Goal: Transaction & Acquisition: Purchase product/service

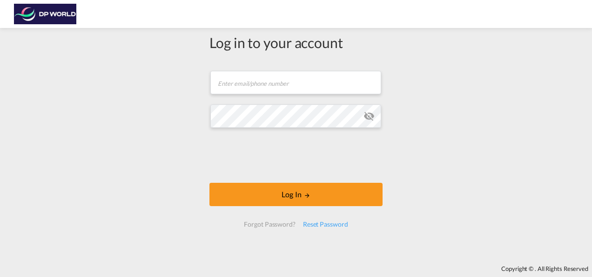
scroll to position [8, 0]
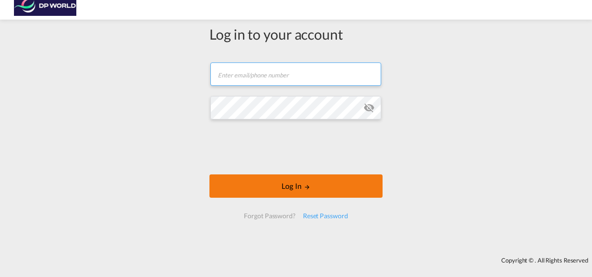
type input "[PERSON_NAME][EMAIL_ADDRESS][DOMAIN_NAME]"
click at [277, 185] on button "Log In" at bounding box center [296, 185] width 173 height 23
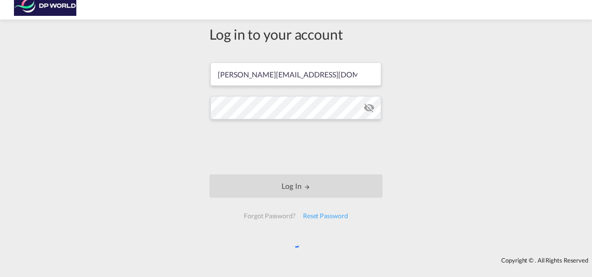
scroll to position [0, 0]
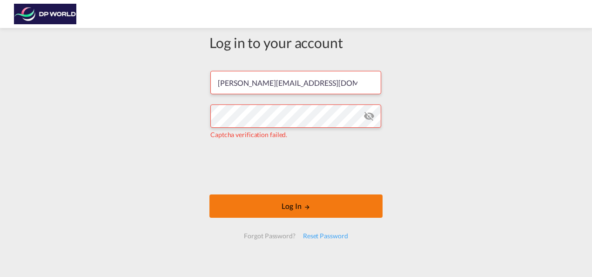
click at [313, 212] on button "Log In" at bounding box center [296, 205] width 173 height 23
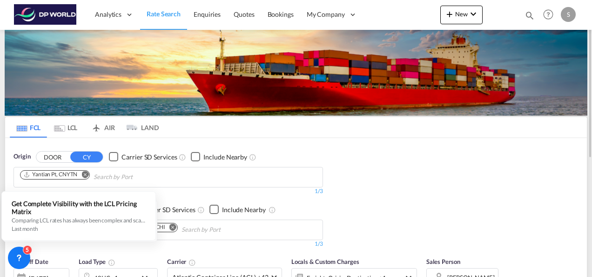
click at [84, 171] on md-icon "Remove" at bounding box center [84, 173] width 7 height 7
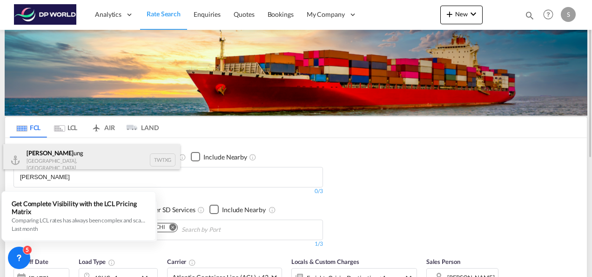
type input "[PERSON_NAME]"
click at [48, 154] on div "[PERSON_NAME] [GEOGRAPHIC_DATA], Province of [GEOGRAPHIC_DATA] TWTXG" at bounding box center [91, 160] width 177 height 32
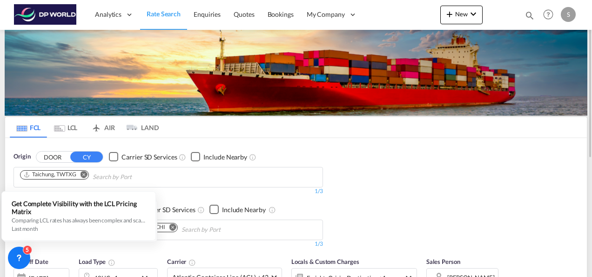
click at [377, 186] on div "Origin DOOR CY Carrier SD Services Include Nearby Taichung, TWTXG 1/3 1/ Destin…" at bounding box center [296, 195] width 582 height 115
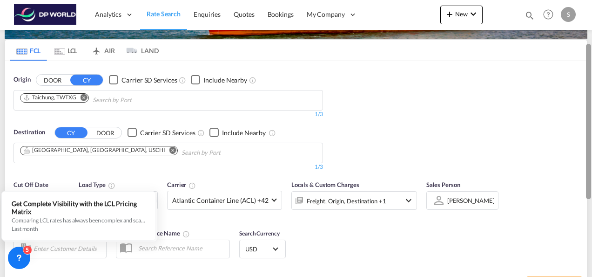
scroll to position [75, 0]
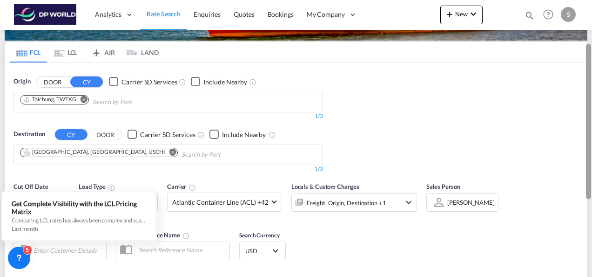
drag, startPoint x: 590, startPoint y: 108, endPoint x: 594, endPoint y: 151, distance: 42.6
click at [592, 151] on html "Analytics Reports Dashboard Rate Search Enquiries Quotes" at bounding box center [296, 138] width 592 height 277
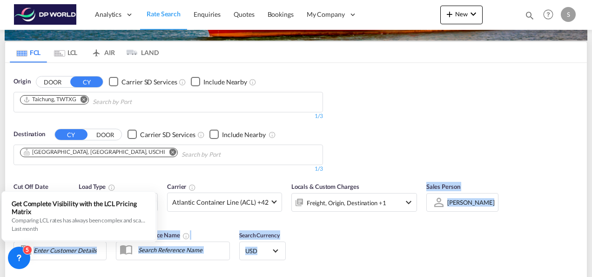
drag, startPoint x: 592, startPoint y: 151, endPoint x: 594, endPoint y: 181, distance: 30.3
click at [592, 181] on html "Analytics Reports Dashboard Rate Search Enquiries Quotes" at bounding box center [296, 138] width 592 height 277
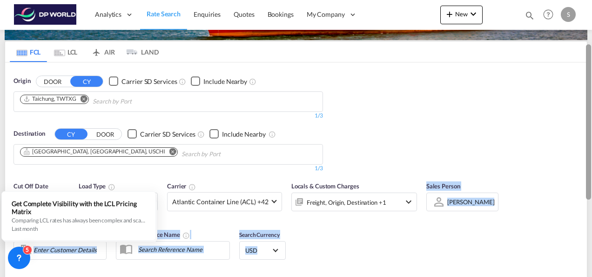
click at [590, 159] on div at bounding box center [588, 121] width 5 height 155
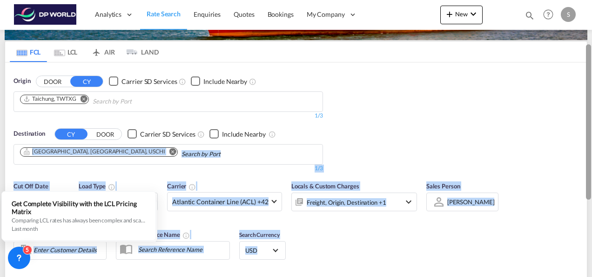
drag, startPoint x: 588, startPoint y: 137, endPoint x: 590, endPoint y: 163, distance: 26.1
click at [590, 163] on md-content "Analytics Reports Dashboard Rate Search Enquiries Quotes Bookings" at bounding box center [296, 138] width 592 height 277
click at [590, 163] on div at bounding box center [588, 121] width 5 height 155
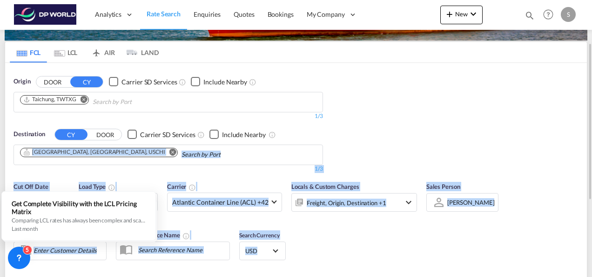
click at [499, 140] on div "Origin DOOR CY Carrier SD Services Include Nearby Taichung, TWTXG 1/3 1/ Destin…" at bounding box center [296, 120] width 582 height 115
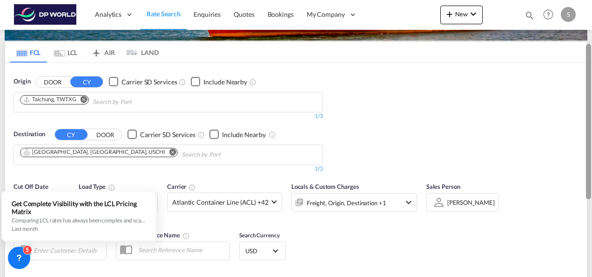
drag, startPoint x: 592, startPoint y: 152, endPoint x: 591, endPoint y: 190, distance: 37.7
click at [591, 190] on div at bounding box center [591, 138] width 2 height 273
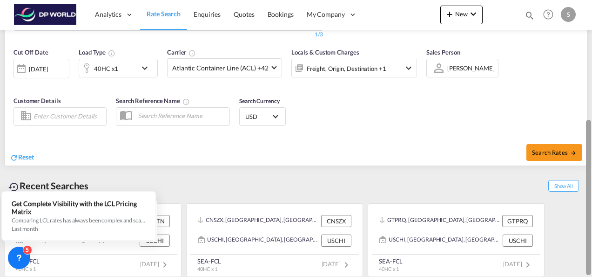
drag, startPoint x: 590, startPoint y: 182, endPoint x: 590, endPoint y: 191, distance: 9.3
click at [590, 191] on div at bounding box center [588, 197] width 5 height 155
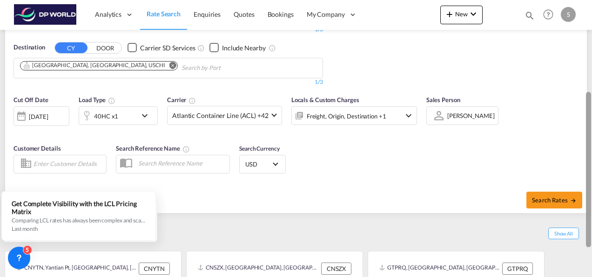
scroll to position [161, 0]
drag, startPoint x: 590, startPoint y: 182, endPoint x: 587, endPoint y: 155, distance: 27.3
click at [587, 155] on div at bounding box center [588, 169] width 5 height 155
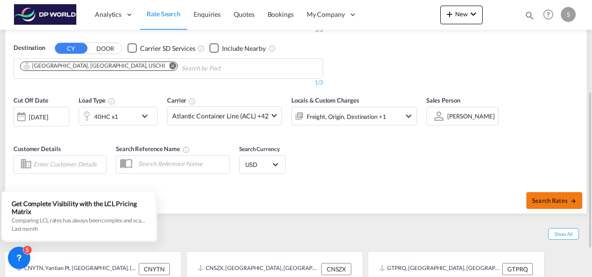
click at [550, 197] on span "Search Rates" at bounding box center [554, 200] width 45 height 7
type input "TWTXG to USCHI / [DATE]"
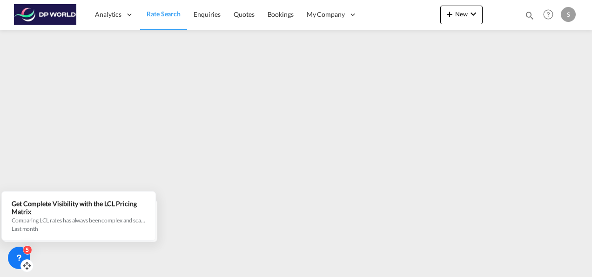
click at [16, 255] on icon at bounding box center [18, 257] width 9 height 9
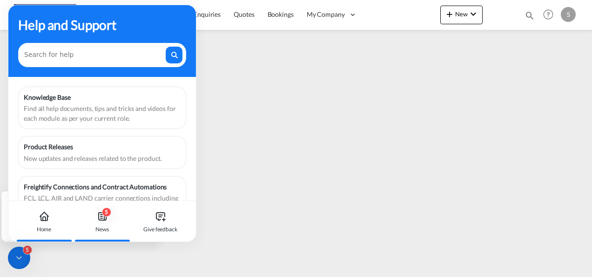
click at [92, 229] on div "5 News" at bounding box center [102, 221] width 52 height 41
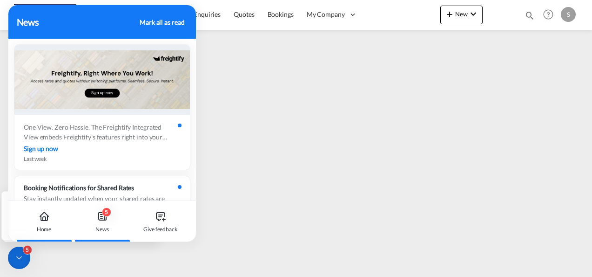
click at [57, 226] on div "Home" at bounding box center [44, 221] width 52 height 41
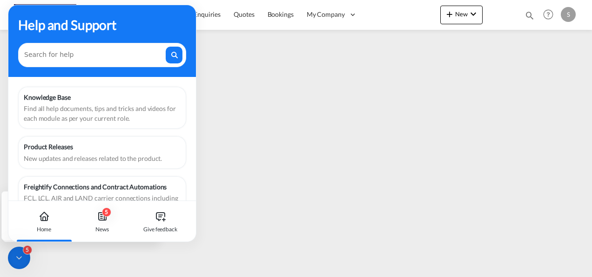
drag, startPoint x: 192, startPoint y: 106, endPoint x: 19, endPoint y: 251, distance: 225.5
click at [19, 251] on div "5" at bounding box center [19, 257] width 22 height 22
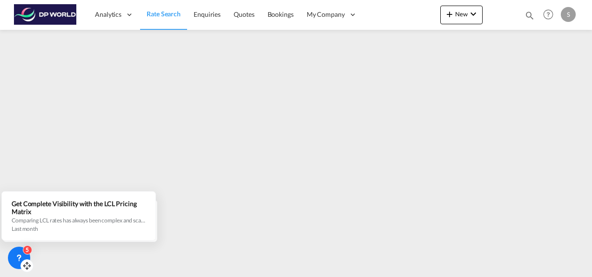
click at [19, 251] on div "5" at bounding box center [19, 257] width 22 height 22
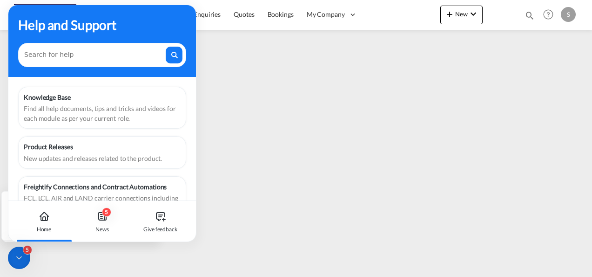
click at [19, 256] on icon at bounding box center [18, 257] width 9 height 9
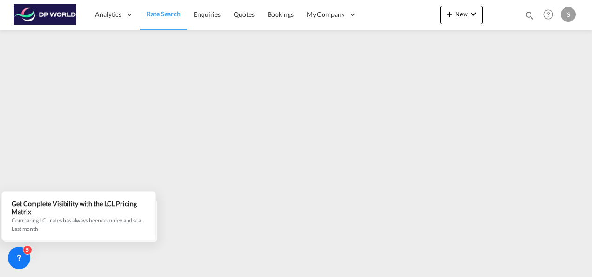
click at [431, 22] on div "Analytics Reports Dashboard Rate Search Enquiries Quotes Bookings" at bounding box center [296, 14] width 564 height 29
click at [21, 253] on icon at bounding box center [18, 257] width 9 height 9
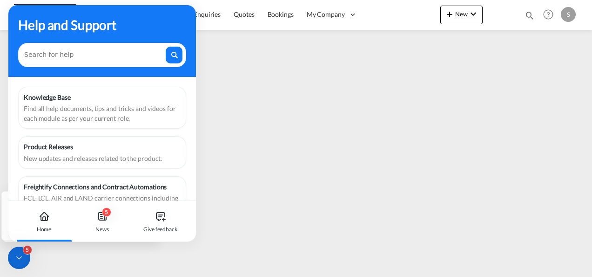
click at [22, 259] on icon at bounding box center [18, 257] width 9 height 9
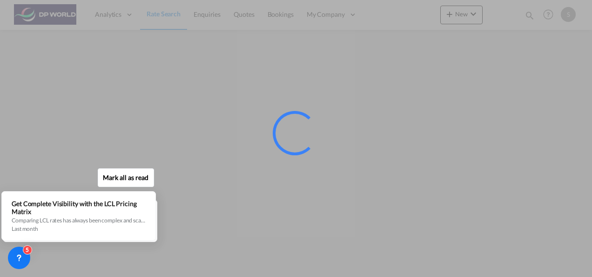
click at [559, 185] on div at bounding box center [296, 138] width 592 height 277
